Goal: Transaction & Acquisition: Obtain resource

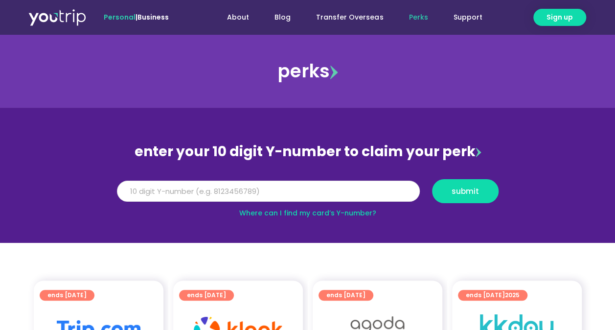
click at [345, 194] on input "Y Number" at bounding box center [268, 191] width 303 height 22
type input "8118908770"
click at [474, 197] on button "submit" at bounding box center [465, 191] width 67 height 24
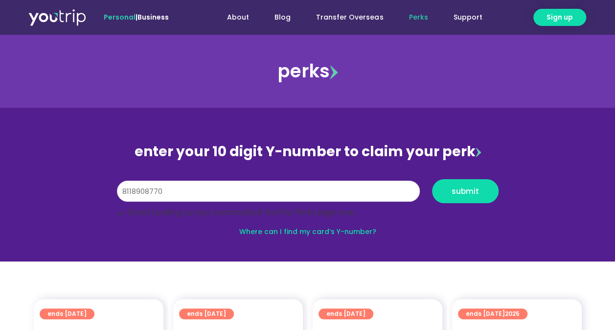
click at [196, 187] on input "8118908770" at bounding box center [268, 191] width 303 height 22
type input "8118908770"
click at [470, 188] on span "submit" at bounding box center [464, 190] width 27 height 7
click at [212, 194] on input "8118908770" at bounding box center [268, 191] width 303 height 22
type input "8118908770"
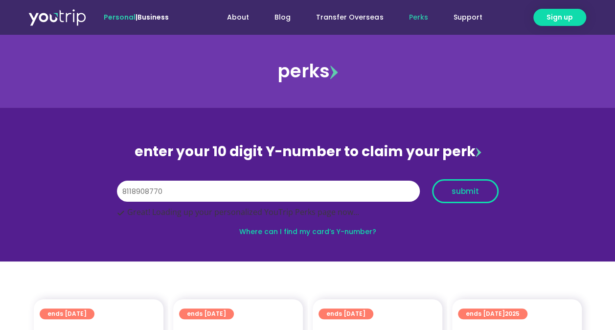
click at [468, 194] on span "submit" at bounding box center [464, 190] width 27 height 7
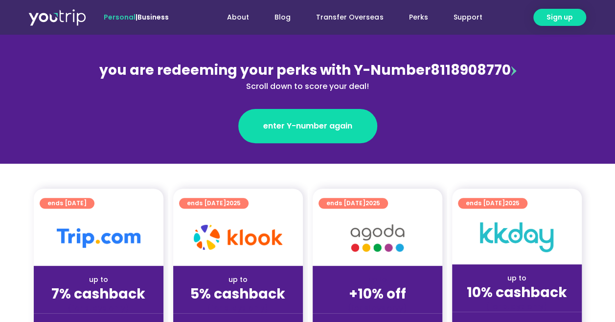
scroll to position [147, 0]
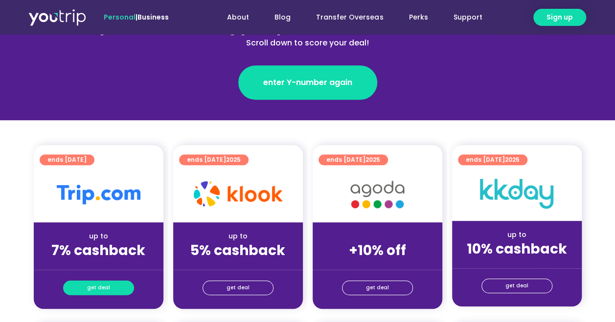
click at [118, 285] on link "get deal" at bounding box center [98, 288] width 71 height 15
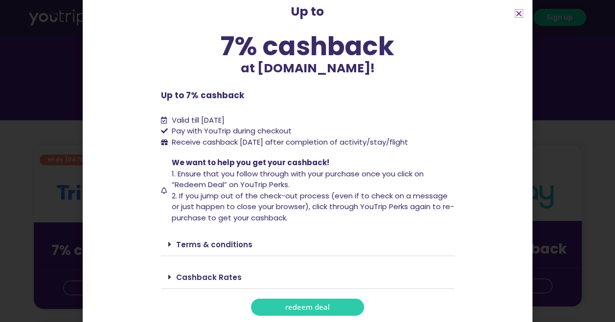
scroll to position [50, 0]
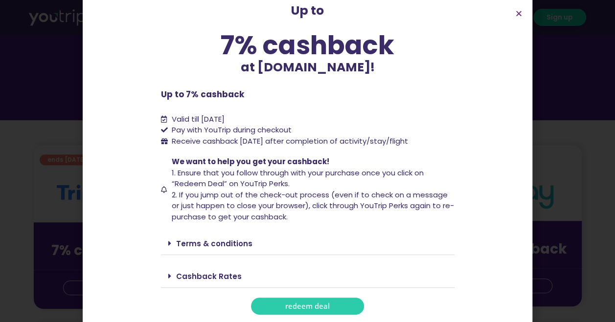
click at [319, 309] on span "redeem deal" at bounding box center [307, 306] width 45 height 7
click at [328, 301] on link "redeem deal" at bounding box center [307, 306] width 113 height 17
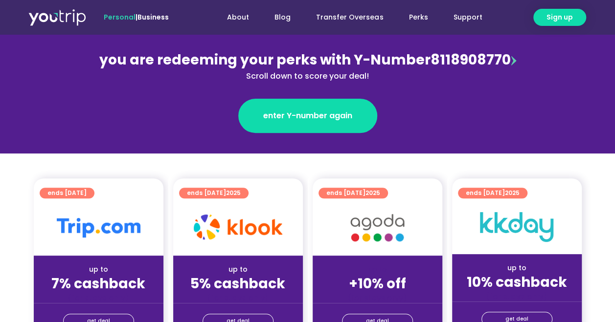
scroll to position [147, 0]
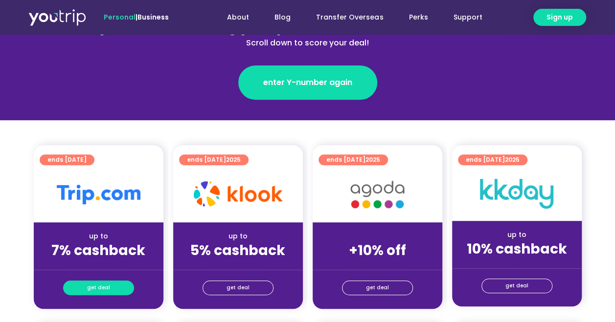
click at [99, 289] on span "get deal" at bounding box center [98, 288] width 23 height 14
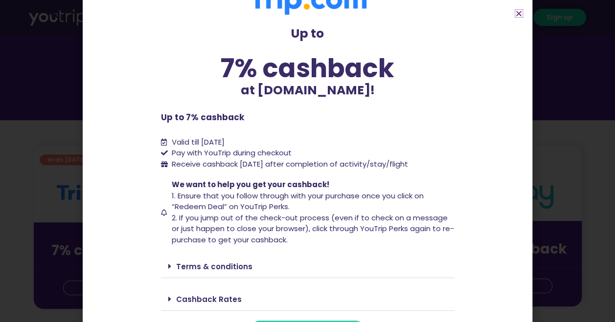
scroll to position [50, 0]
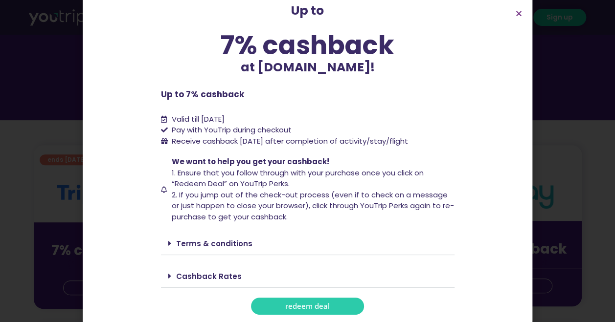
click at [298, 303] on span "redeem deal" at bounding box center [307, 306] width 45 height 7
click at [306, 304] on span "redeem deal" at bounding box center [307, 306] width 45 height 7
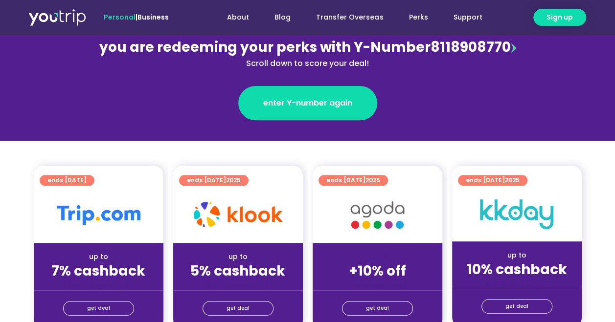
scroll to position [147, 0]
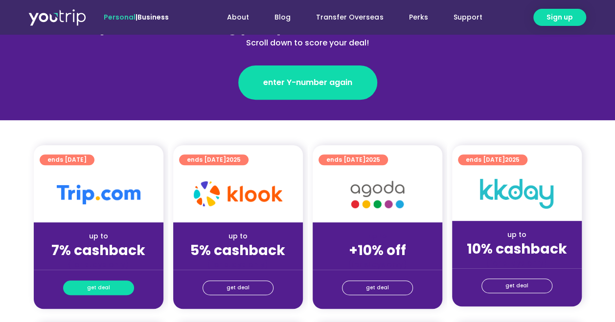
click at [99, 281] on link "get deal" at bounding box center [98, 288] width 71 height 15
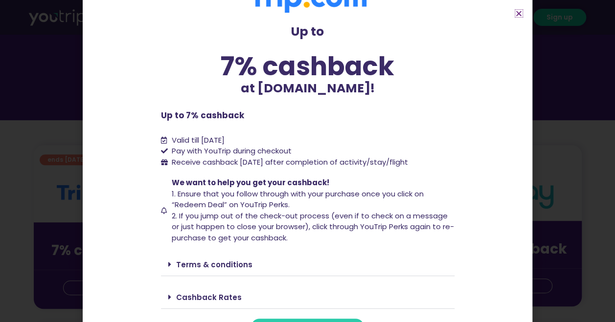
scroll to position [50, 0]
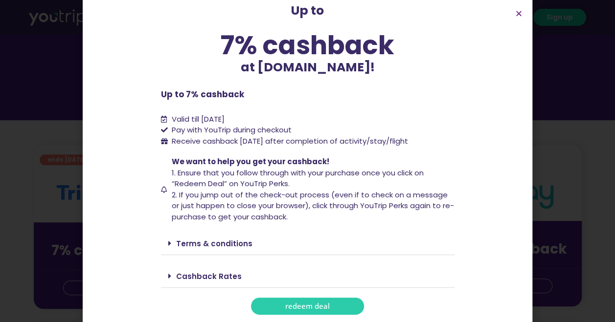
click at [334, 311] on link "redeem deal" at bounding box center [307, 306] width 113 height 17
